Goal: Information Seeking & Learning: Learn about a topic

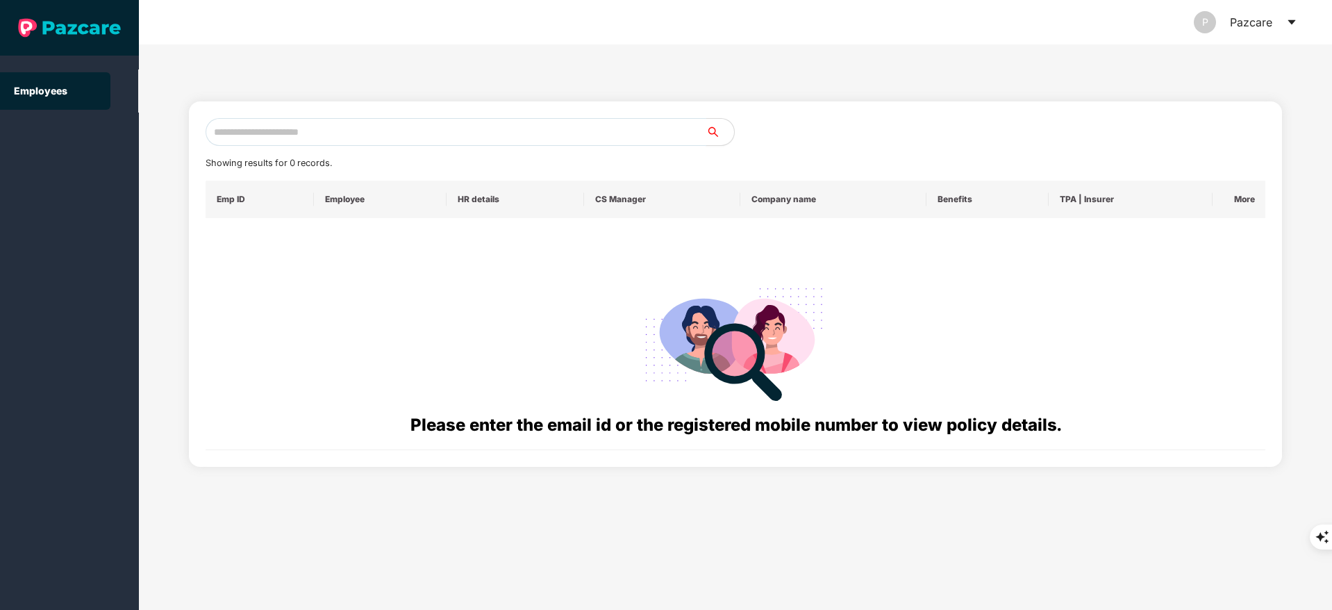
click at [251, 131] on input "text" at bounding box center [455, 132] width 501 height 28
paste input "**********"
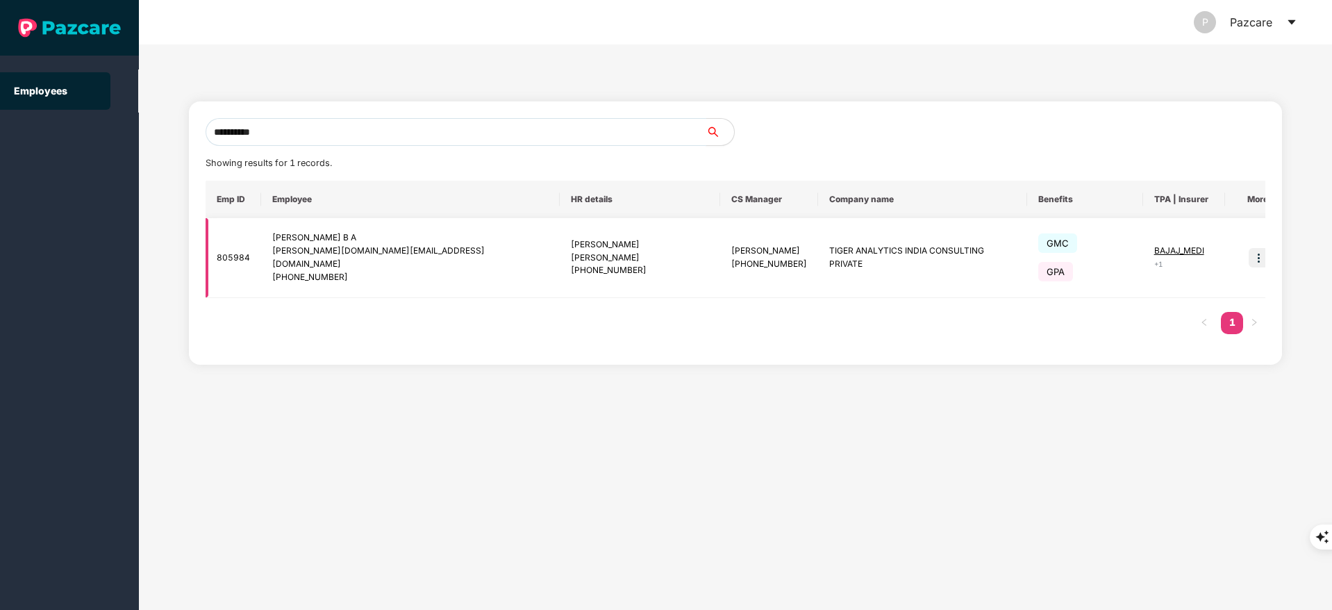
type input "**********"
click at [1248, 248] on img at bounding box center [1257, 257] width 19 height 19
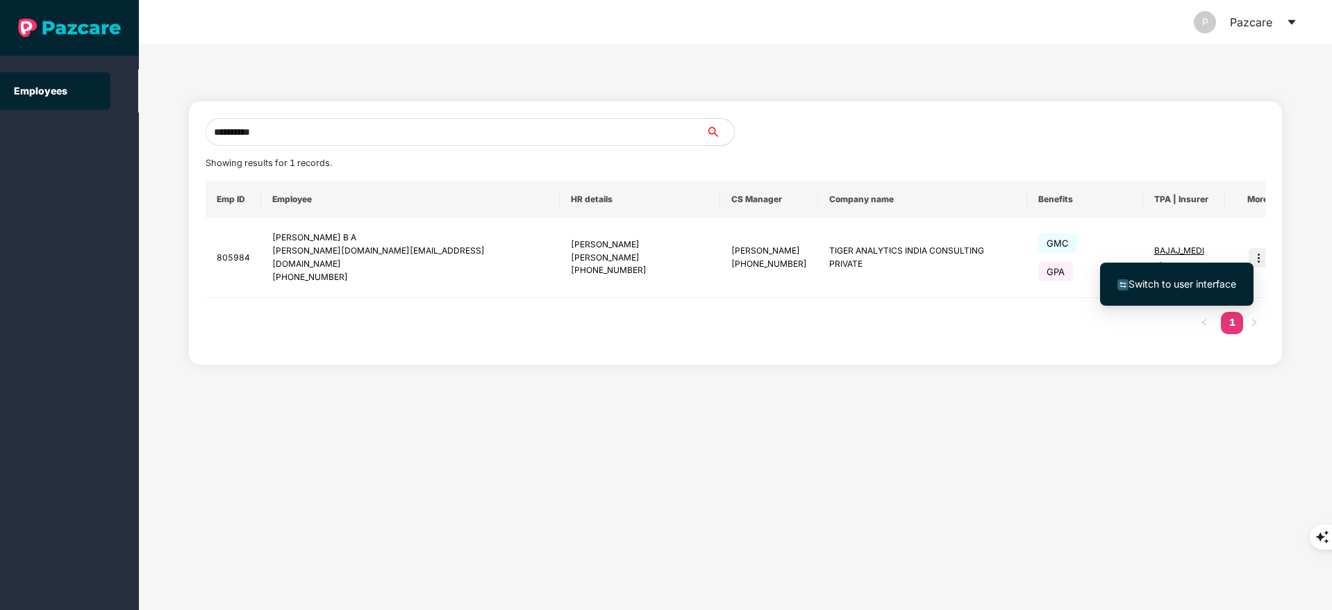
click at [1185, 284] on span "Switch to user interface" at bounding box center [1182, 284] width 108 height 12
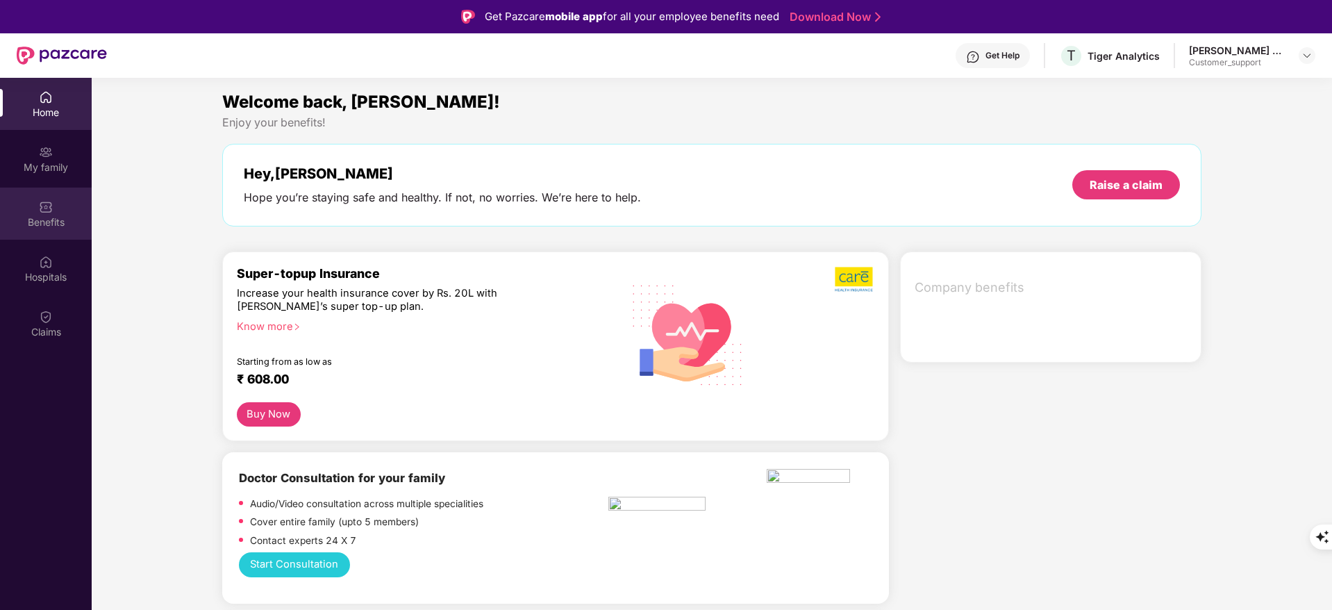
click at [49, 230] on div "Benefits" at bounding box center [46, 213] width 92 height 52
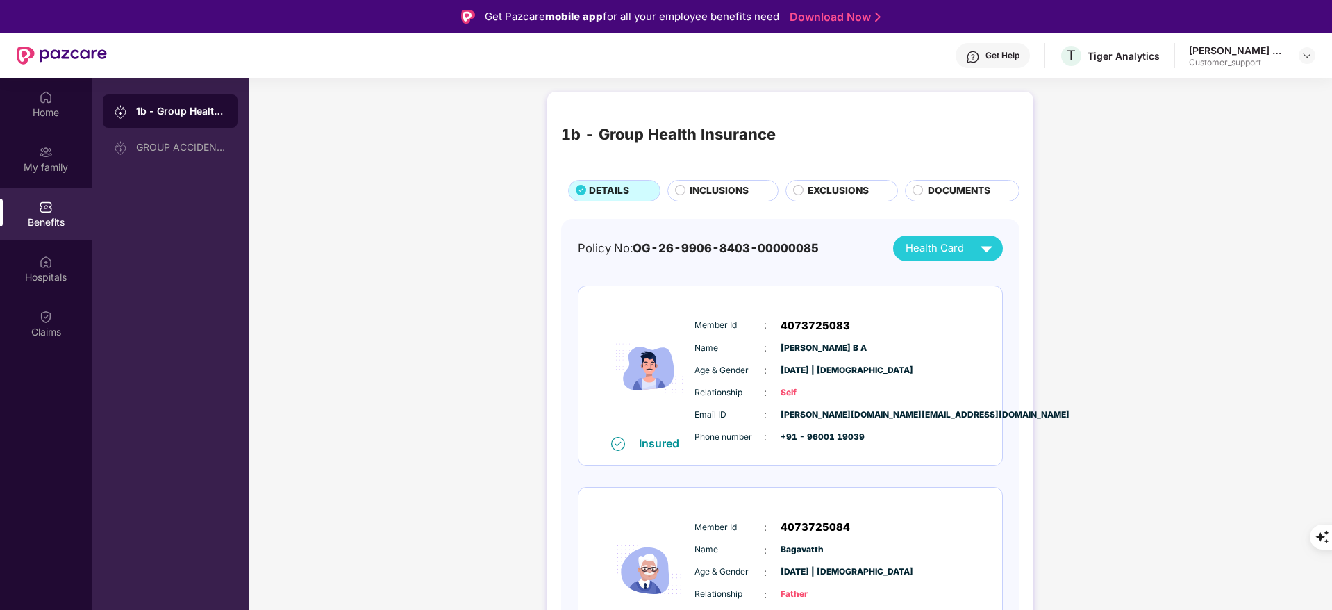
click at [823, 194] on span "EXCLUSIONS" at bounding box center [837, 190] width 61 height 15
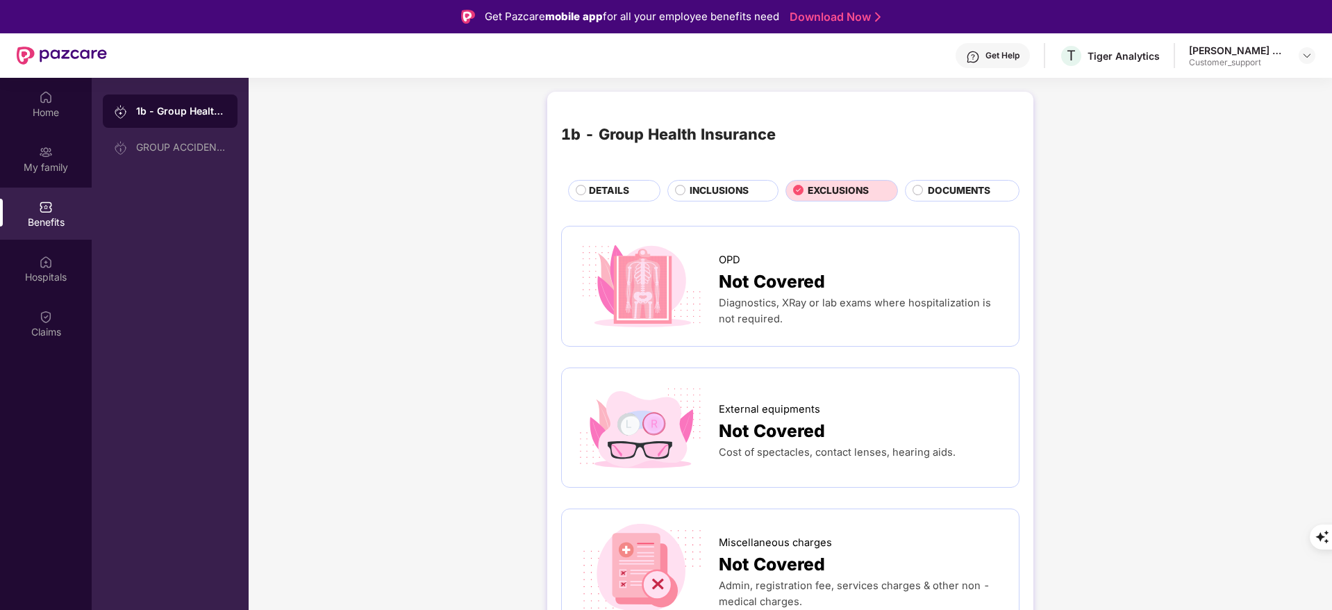
click at [582, 185] on div "DETAILS" at bounding box center [617, 191] width 71 height 17
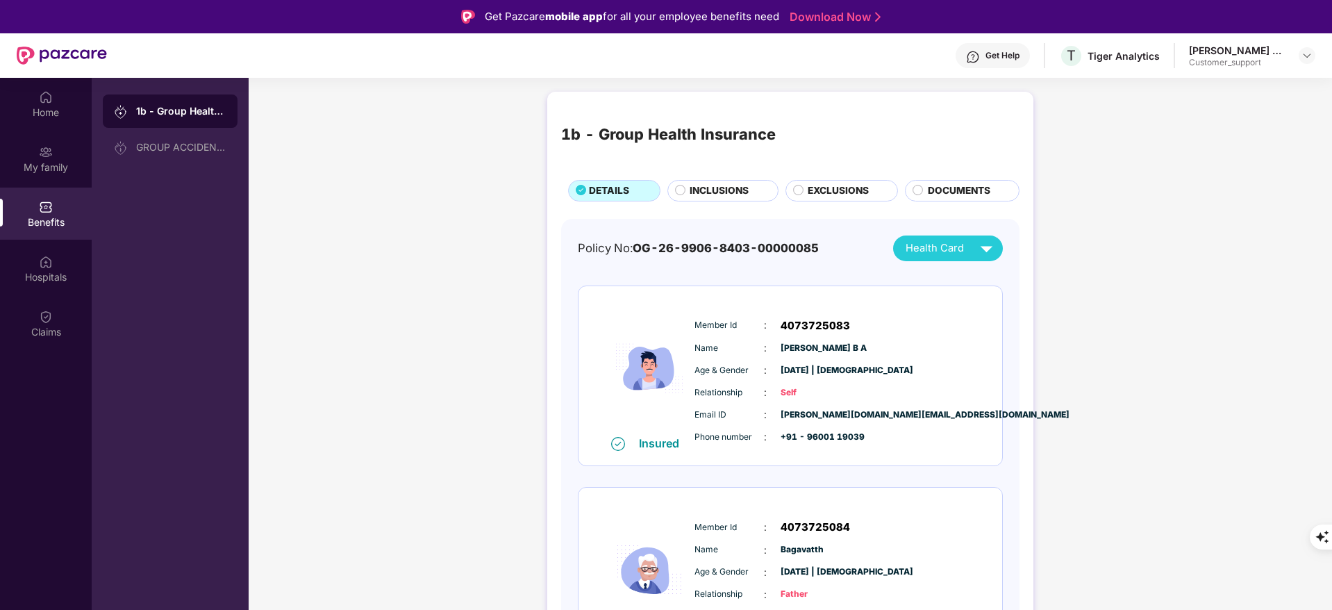
click at [841, 183] on span "EXCLUSIONS" at bounding box center [837, 190] width 61 height 15
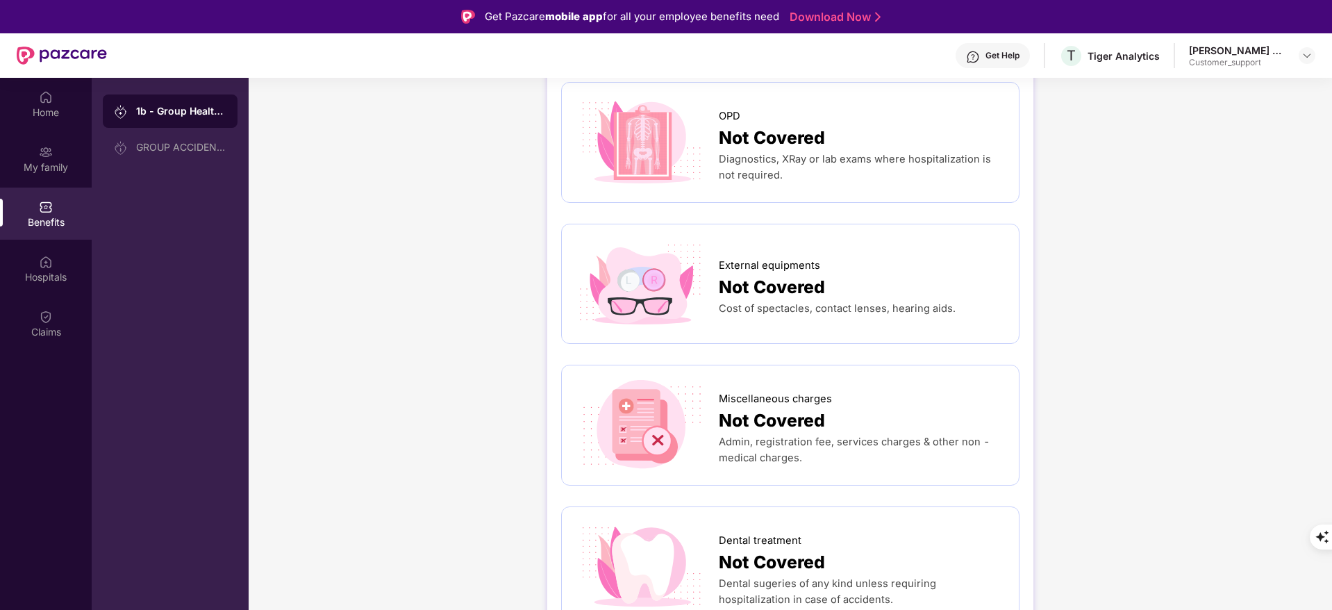
scroll to position [147, 0]
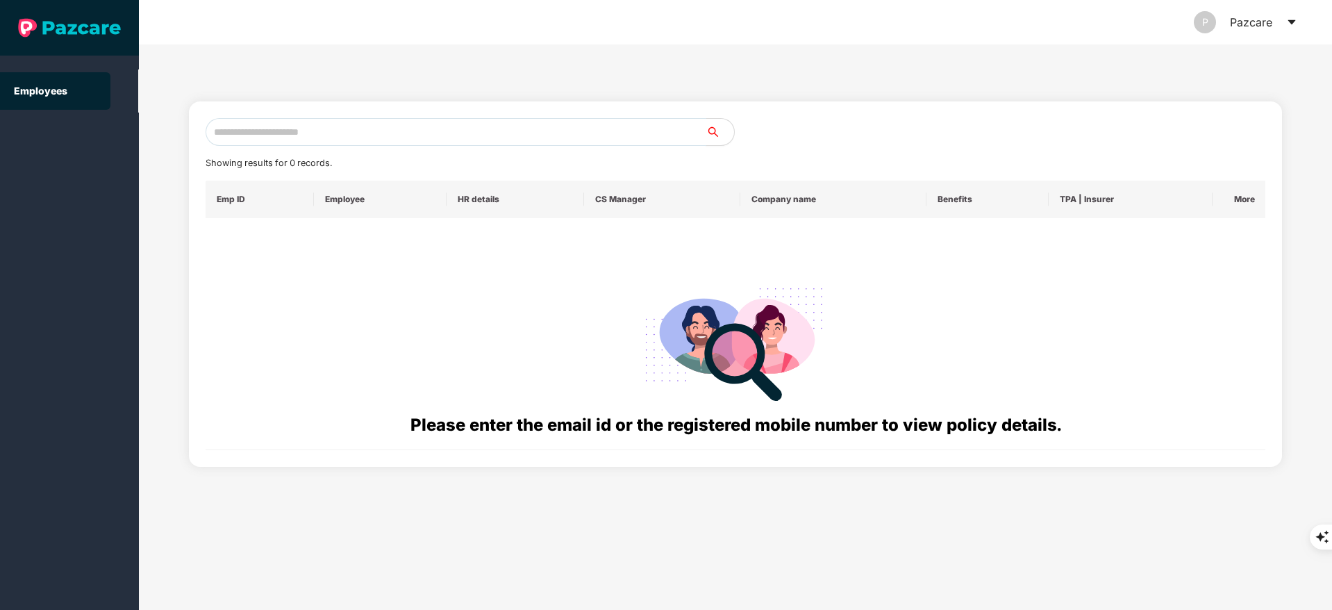
click at [297, 137] on input "text" at bounding box center [455, 132] width 501 height 28
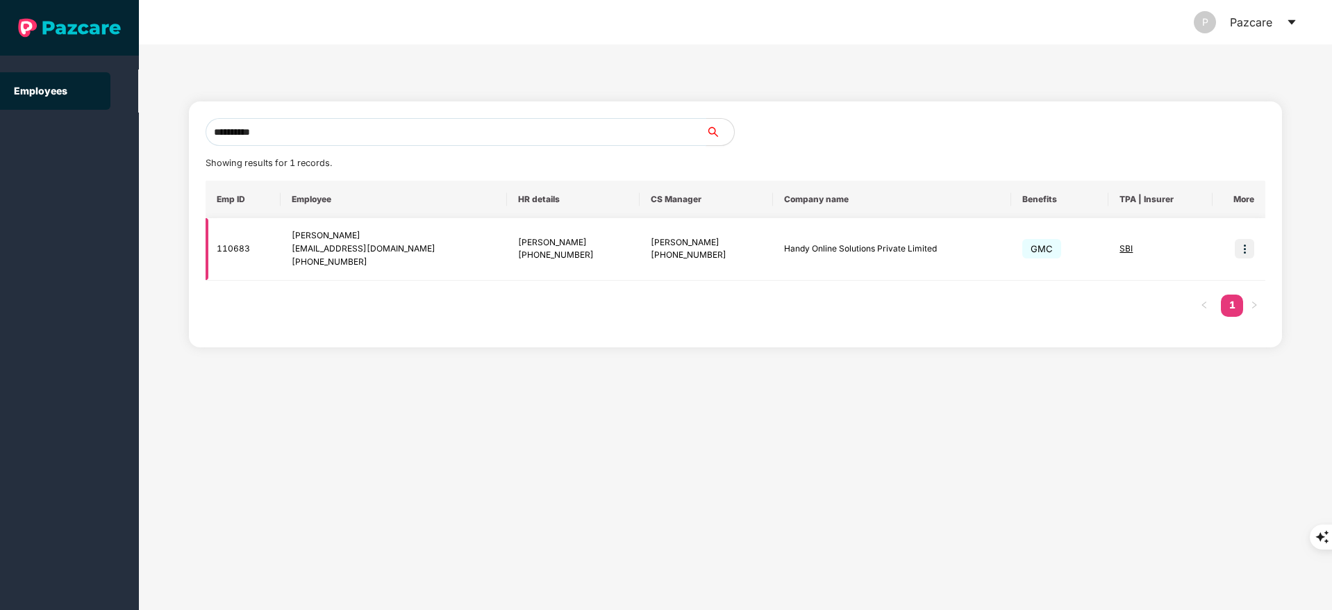
type input "**********"
click at [1241, 249] on img at bounding box center [1243, 248] width 19 height 19
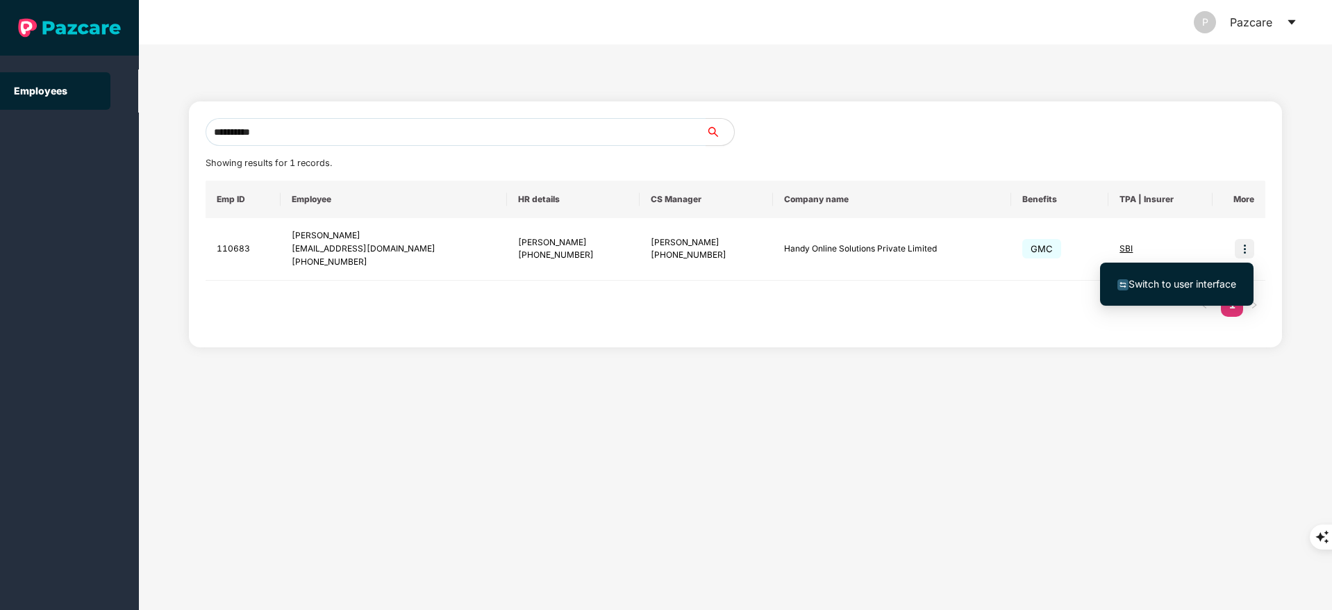
click at [1177, 283] on span "Switch to user interface" at bounding box center [1182, 284] width 108 height 12
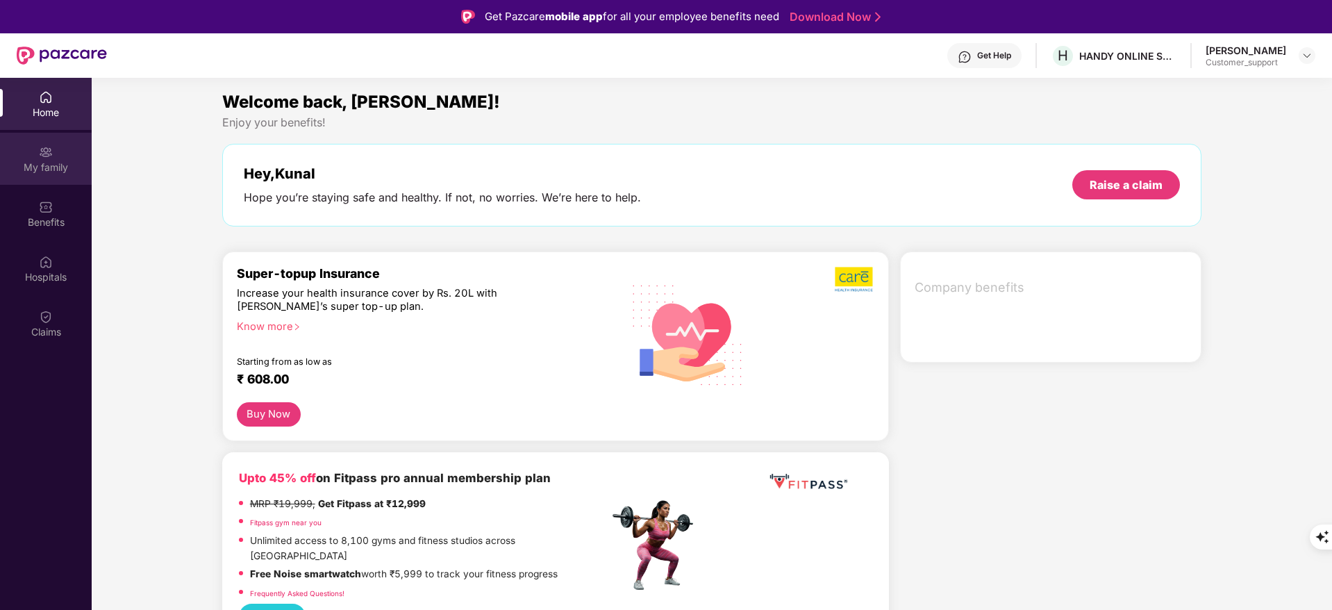
click at [41, 157] on img at bounding box center [46, 152] width 14 height 14
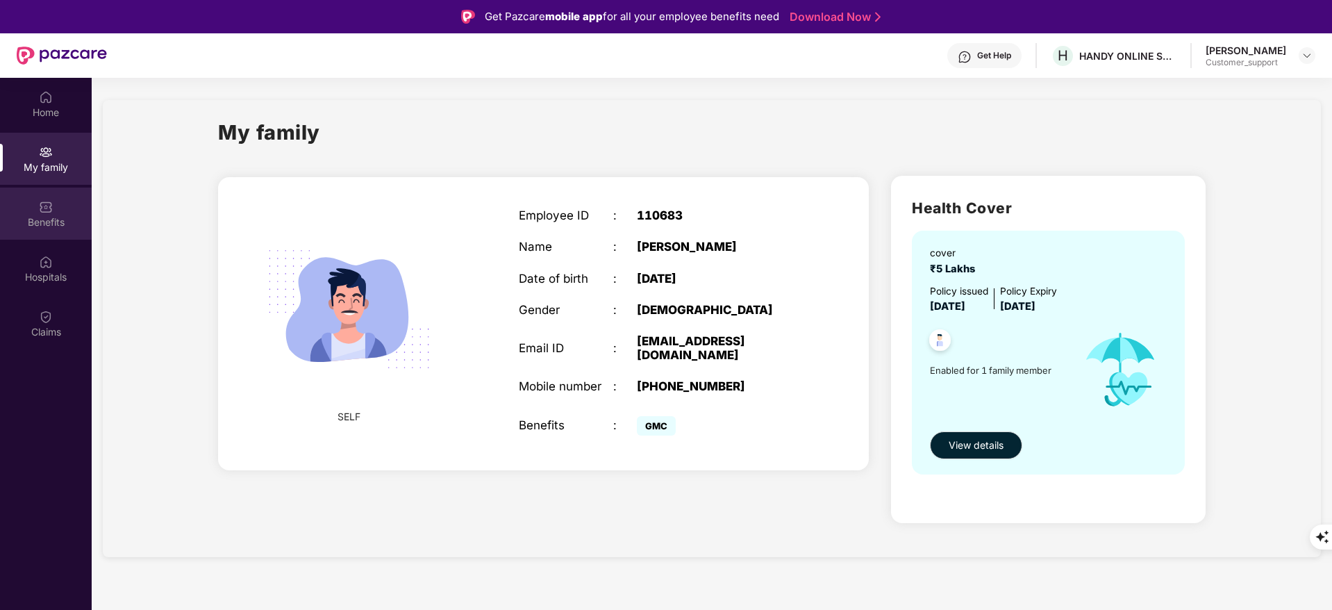
click at [60, 205] on div "Benefits" at bounding box center [46, 213] width 92 height 52
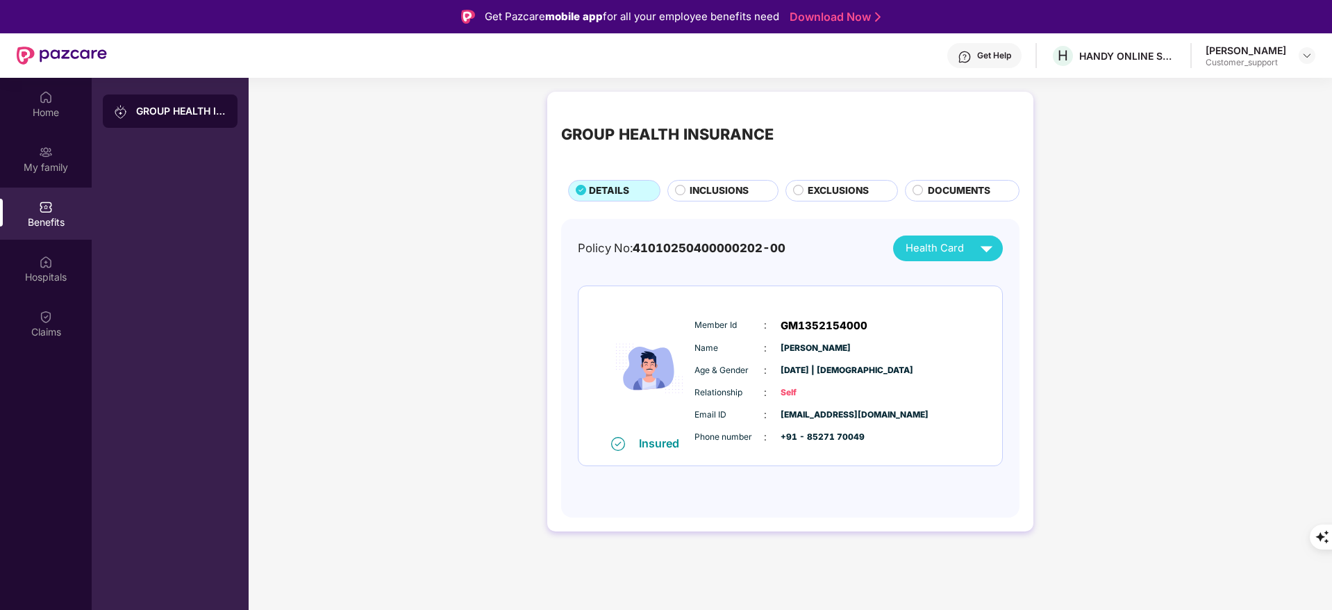
click at [743, 185] on span "INCLUSIONS" at bounding box center [718, 190] width 59 height 15
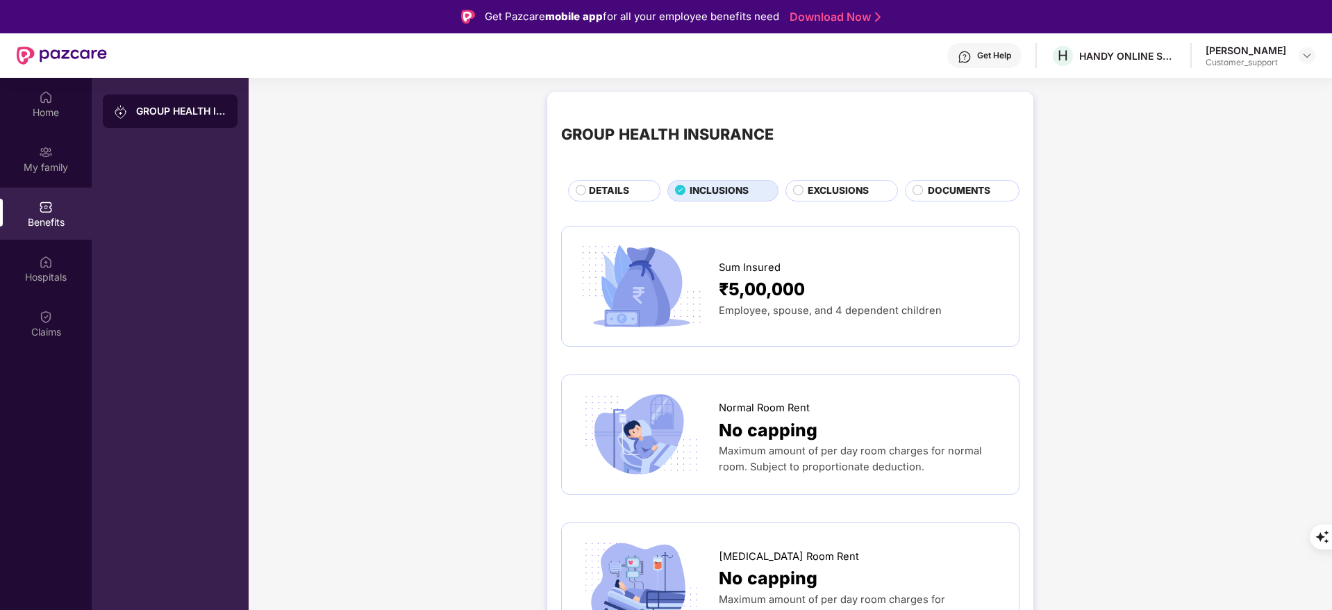
click at [609, 192] on span "DETAILS" at bounding box center [609, 190] width 40 height 15
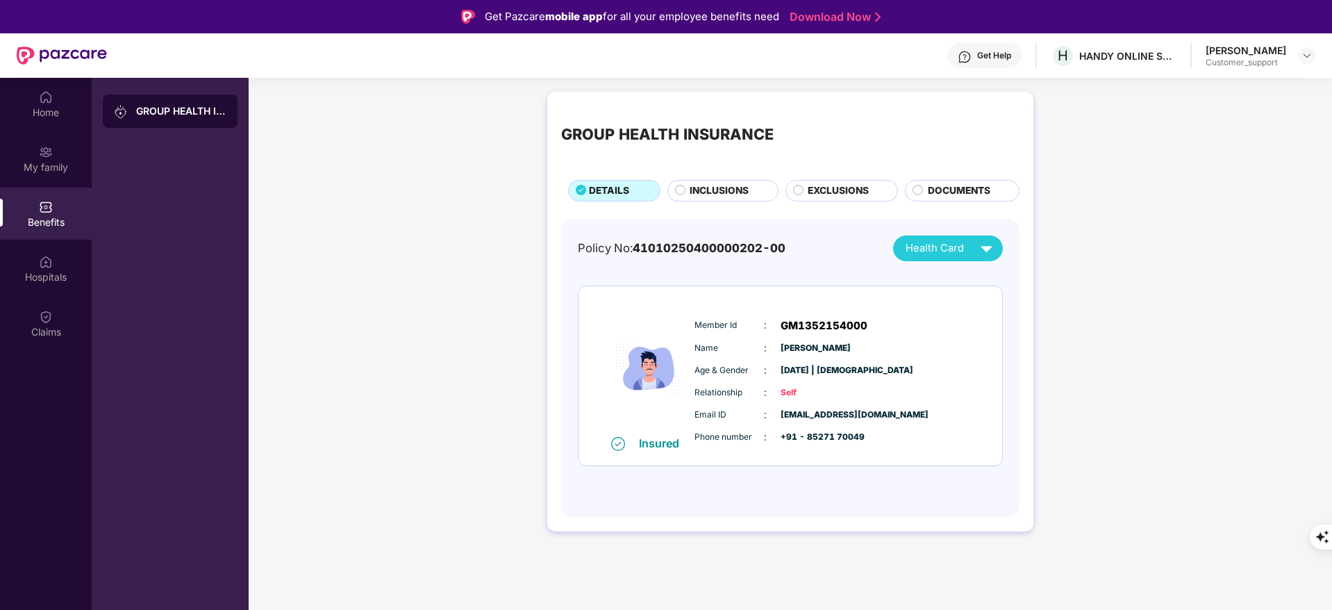
click at [729, 185] on span "INCLUSIONS" at bounding box center [718, 190] width 59 height 15
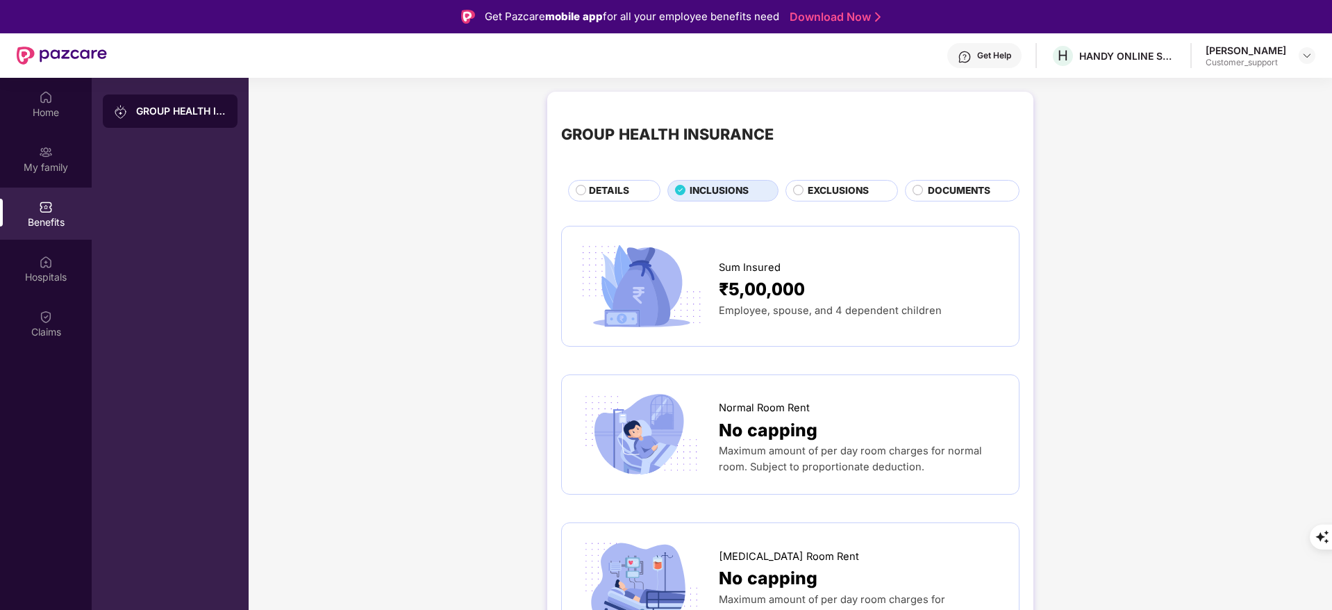
click at [598, 195] on span "DETAILS" at bounding box center [609, 190] width 40 height 15
